Goal: Information Seeking & Learning: Learn about a topic

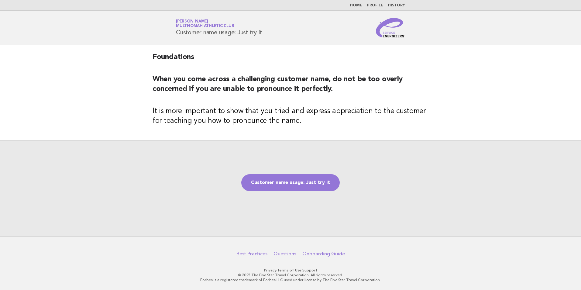
click at [337, 192] on div "Customer name usage: Just try it" at bounding box center [290, 188] width 581 height 96
click at [325, 183] on link "Customer name usage: Just try it" at bounding box center [290, 182] width 98 height 17
click at [323, 183] on link "Customer name usage: Just try it" at bounding box center [290, 182] width 98 height 17
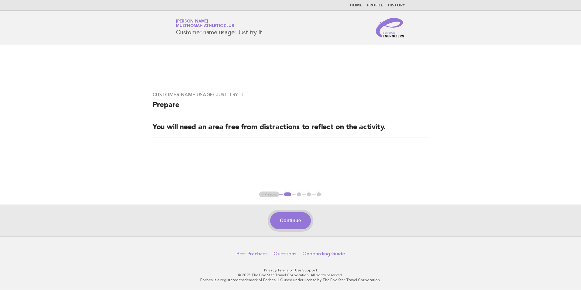
click at [297, 219] on button "Continue" at bounding box center [290, 220] width 40 height 17
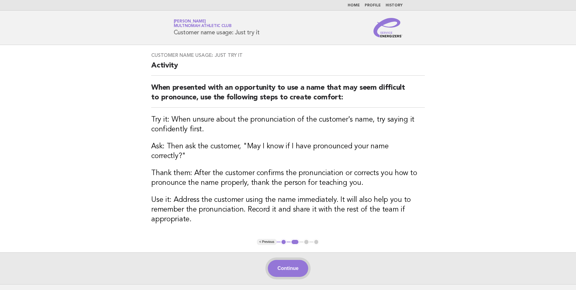
click at [285, 263] on button "Continue" at bounding box center [288, 268] width 40 height 17
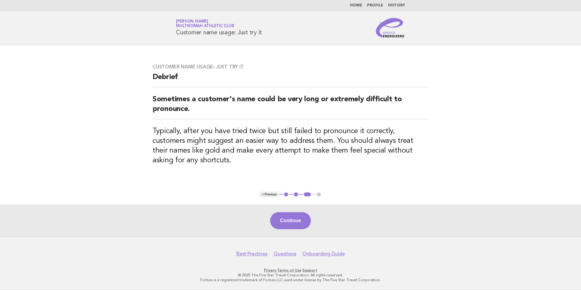
click at [283, 262] on footer "Best Practices Questions Onboarding Guide Privacy · Terms of Use · Support © 20…" at bounding box center [290, 262] width 581 height 53
click at [297, 228] on button "Continue" at bounding box center [290, 220] width 40 height 17
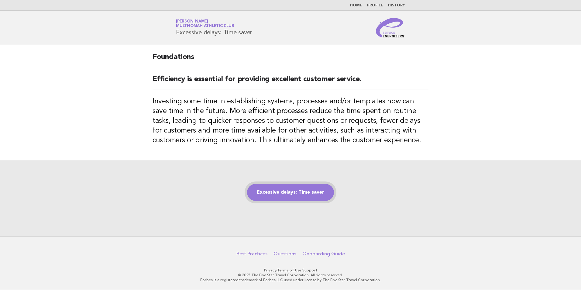
click at [296, 193] on link "Excessive delays: Time saver" at bounding box center [290, 192] width 87 height 17
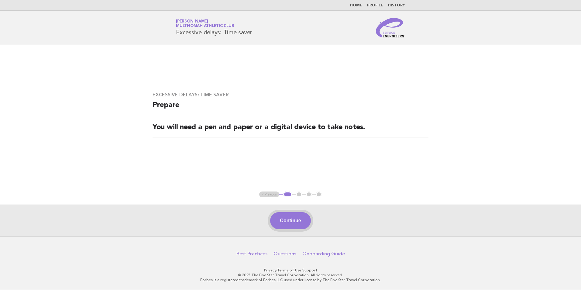
click at [280, 222] on button "Continue" at bounding box center [290, 220] width 40 height 17
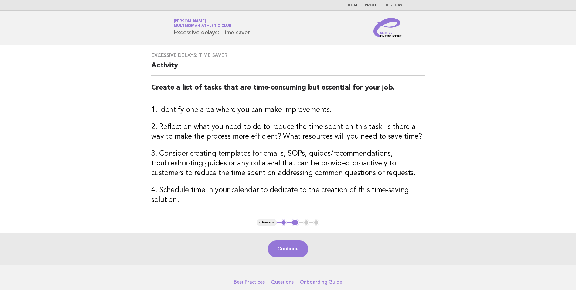
click at [295, 239] on div "Continue" at bounding box center [288, 249] width 576 height 32
click at [295, 247] on button "Continue" at bounding box center [288, 248] width 40 height 17
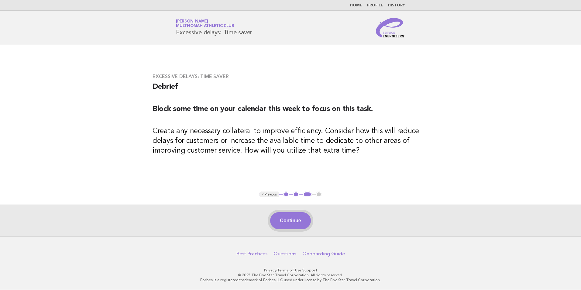
click at [278, 218] on button "Continue" at bounding box center [290, 220] width 40 height 17
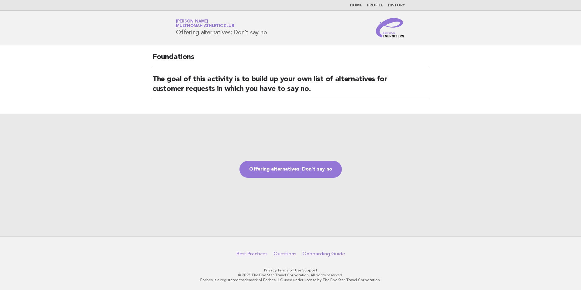
click at [316, 159] on div "Offering alternatives: Don't say no" at bounding box center [290, 175] width 581 height 123
click at [312, 163] on link "Offering alternatives: Don't say no" at bounding box center [290, 169] width 102 height 17
click at [306, 168] on link "Offering alternatives: Don't say no" at bounding box center [290, 169] width 102 height 17
click at [308, 170] on link "Offering alternatives: Don't say no" at bounding box center [290, 169] width 102 height 17
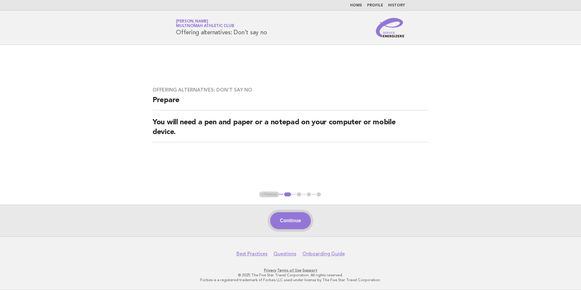
click at [291, 218] on button "Continue" at bounding box center [290, 220] width 40 height 17
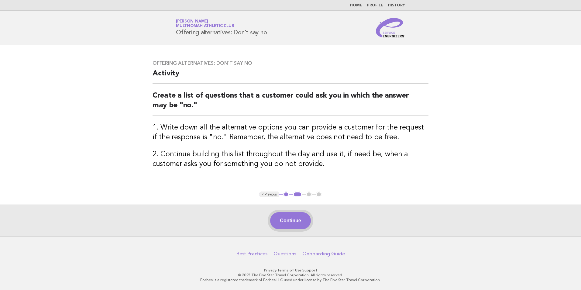
click at [291, 218] on button "Continue" at bounding box center [290, 220] width 40 height 17
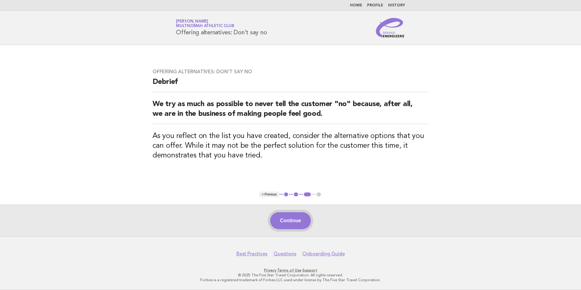
click at [297, 217] on button "Continue" at bounding box center [290, 220] width 40 height 17
